Goal: Task Accomplishment & Management: Use online tool/utility

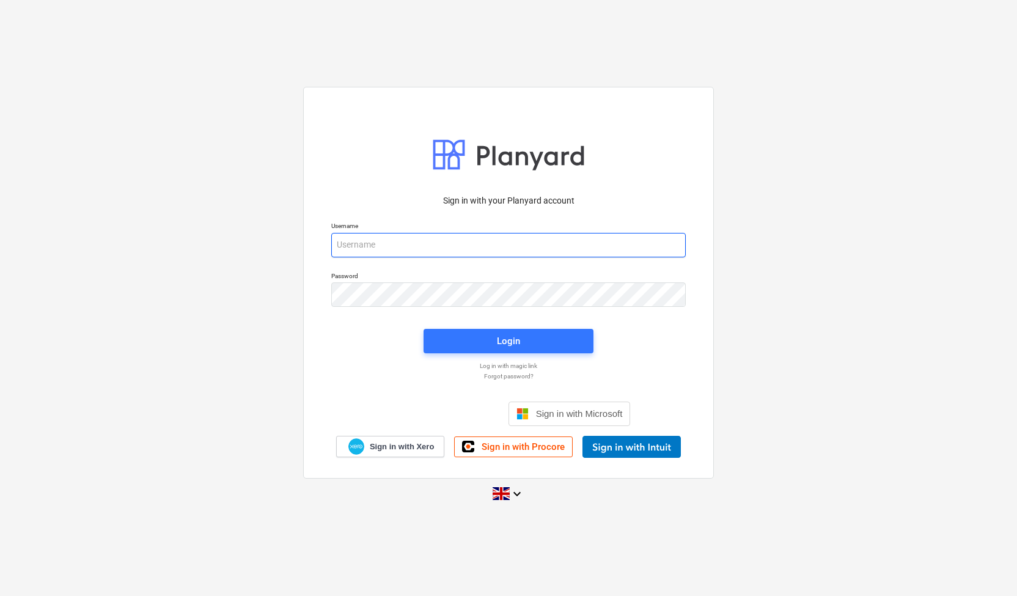
click at [379, 244] on input "email" at bounding box center [508, 245] width 354 height 24
type input "[EMAIL_ADDRESS][DOMAIN_NAME]"
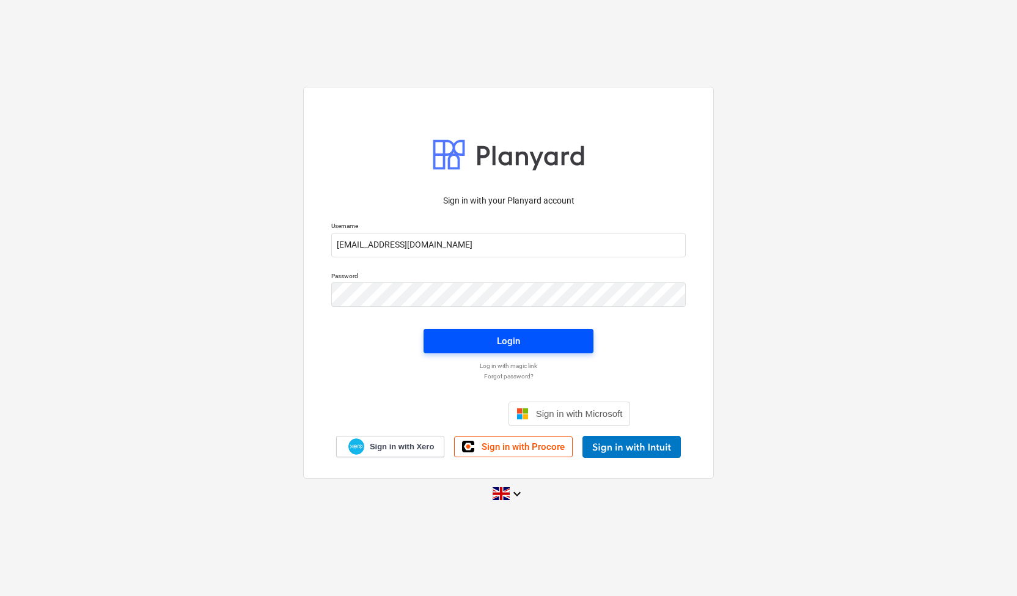
click at [515, 340] on div "Login" at bounding box center [508, 341] width 23 height 16
click at [488, 335] on span "Login" at bounding box center [508, 342] width 141 height 16
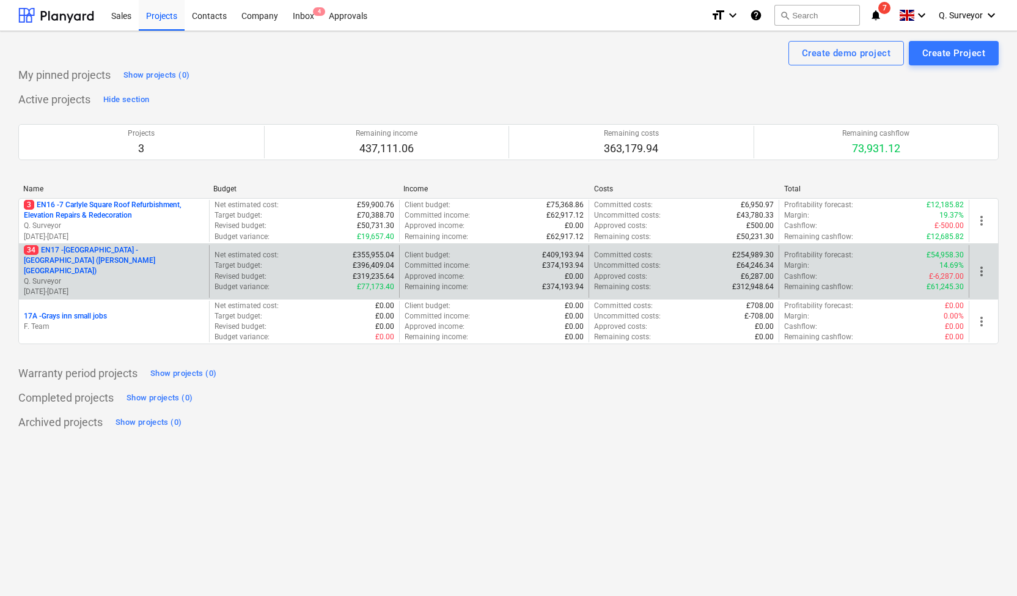
click at [117, 253] on p "34 EN17 - [GEOGRAPHIC_DATA] - [GEOGRAPHIC_DATA] ([PERSON_NAME][GEOGRAPHIC_DATA])" at bounding box center [114, 260] width 180 height 31
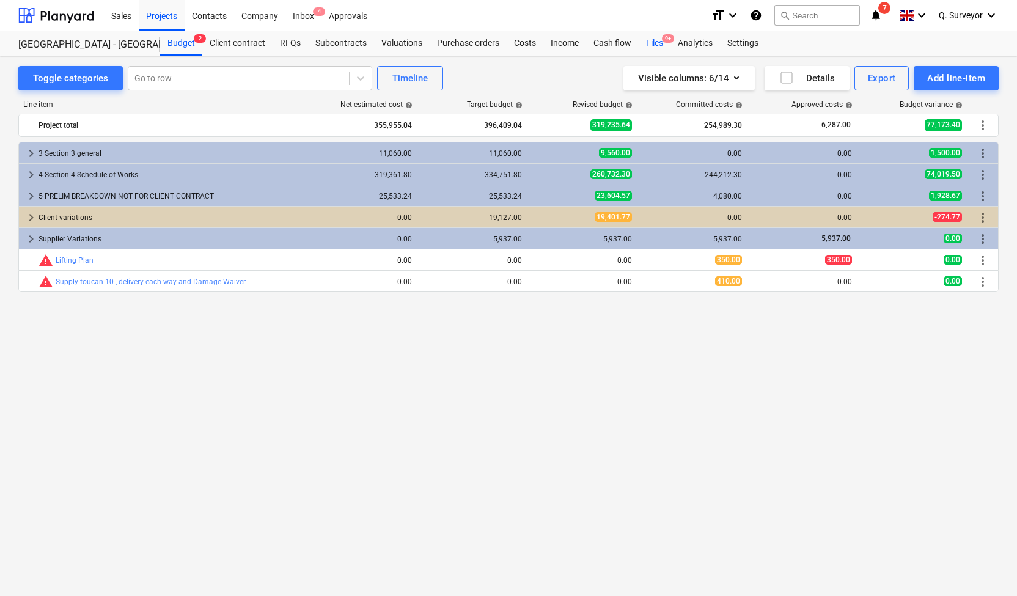
click at [648, 42] on div "Files 9+" at bounding box center [655, 43] width 32 height 24
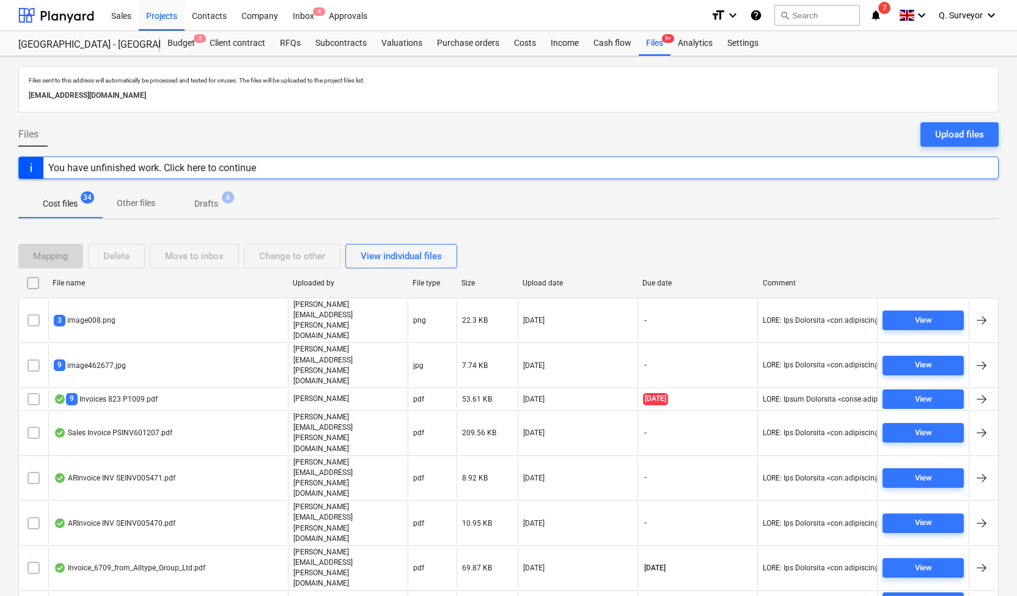
drag, startPoint x: 249, startPoint y: 98, endPoint x: 12, endPoint y: 102, distance: 237.1
click at [12, 102] on div "Files sent to this address will automatically be processed and tested for virus…" at bounding box center [508, 401] width 1017 height 691
click at [57, 96] on p "[EMAIL_ADDRESS][DOMAIN_NAME]" at bounding box center [508, 95] width 959 height 13
copy p "[EMAIL_ADDRESS][DOMAIN_NAME]"
